Goal: Information Seeking & Learning: Learn about a topic

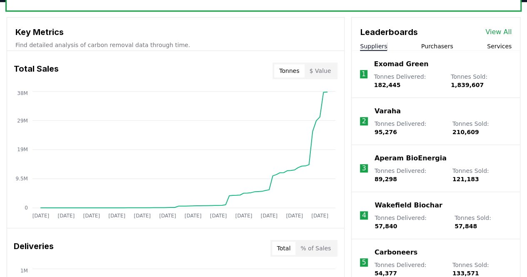
scroll to position [292, 0]
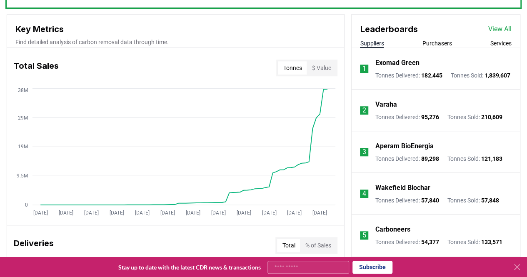
drag, startPoint x: 427, startPoint y: 31, endPoint x: 428, endPoint y: 39, distance: 7.5
click at [427, 31] on div "Leaderboards View All" at bounding box center [436, 25] width 168 height 21
click at [430, 42] on button "Purchasers" at bounding box center [438, 43] width 30 height 8
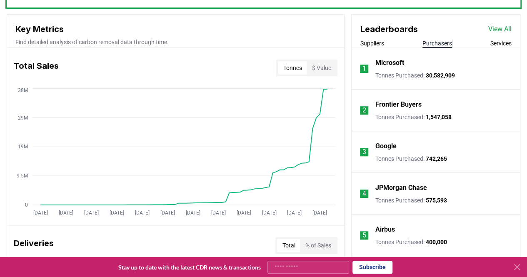
click at [413, 188] on p "JPMorgan Chase" at bounding box center [401, 188] width 52 height 10
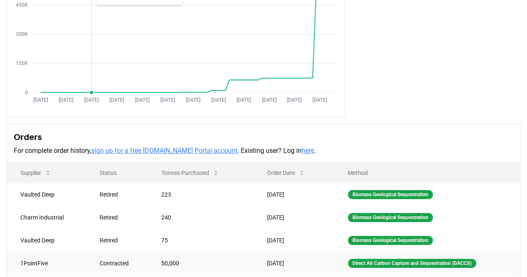
scroll to position [250, 0]
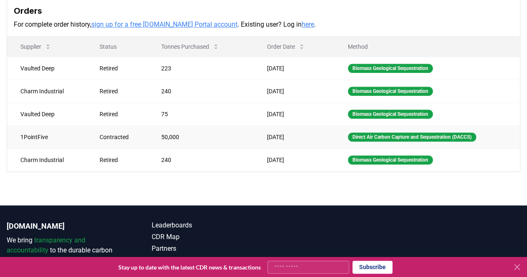
click at [22, 138] on td "1PointFive" at bounding box center [46, 136] width 79 height 23
click at [287, 139] on td "Jun 24, 2025" at bounding box center [294, 136] width 81 height 23
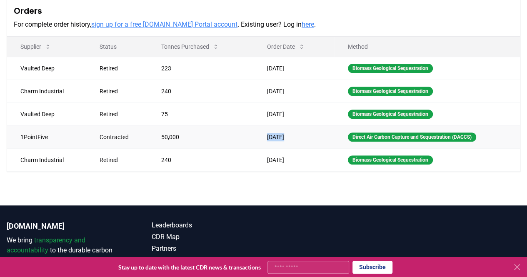
click at [287, 139] on td "Jun 24, 2025" at bounding box center [294, 136] width 81 height 23
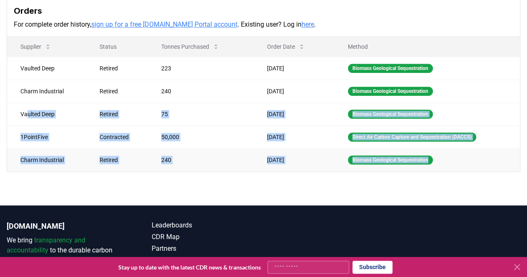
drag, startPoint x: 28, startPoint y: 114, endPoint x: 441, endPoint y: 158, distance: 416.1
click at [446, 159] on tbody "Vaulted Deep Retired 223 Jul 31, 2025 Biomass Geological Sequestration Charm In…" at bounding box center [263, 114] width 513 height 115
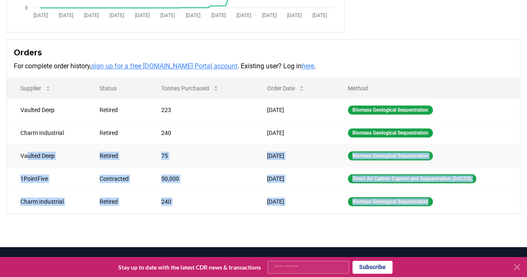
click at [141, 153] on td "Retired" at bounding box center [117, 155] width 62 height 23
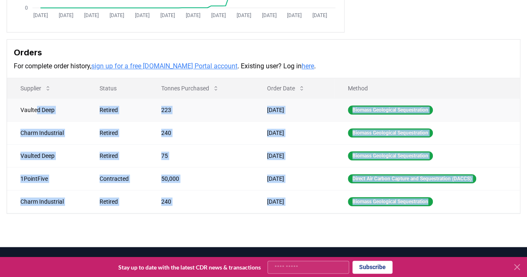
drag, startPoint x: 441, startPoint y: 195, endPoint x: 33, endPoint y: 119, distance: 414.5
click at [35, 119] on tbody "Vaulted Deep Retired 223 Jul 31, 2025 Biomass Geological Sequestration Charm In…" at bounding box center [263, 155] width 513 height 115
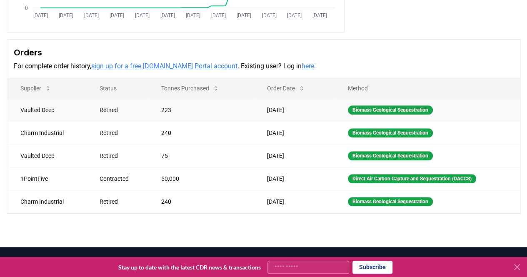
click at [30, 114] on td "Vaulted Deep" at bounding box center [46, 109] width 79 height 23
drag, startPoint x: 260, startPoint y: 110, endPoint x: 94, endPoint y: 100, distance: 166.1
click at [94, 100] on tr "Vaulted Deep Retired 223 Jul 31, 2025 Biomass Geological Sequestration" at bounding box center [263, 109] width 513 height 23
